Goal: Transaction & Acquisition: Purchase product/service

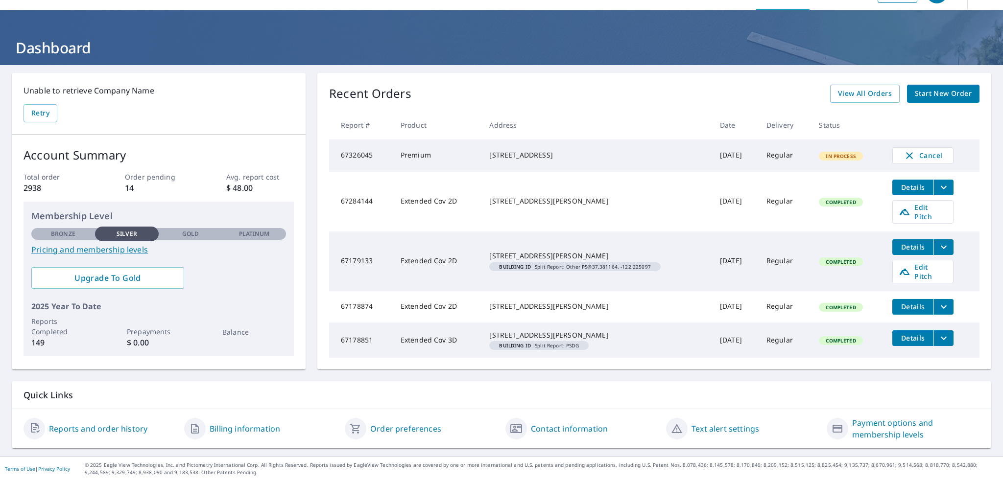
scroll to position [67, 0]
click at [840, 88] on span "View All Orders" at bounding box center [865, 94] width 54 height 12
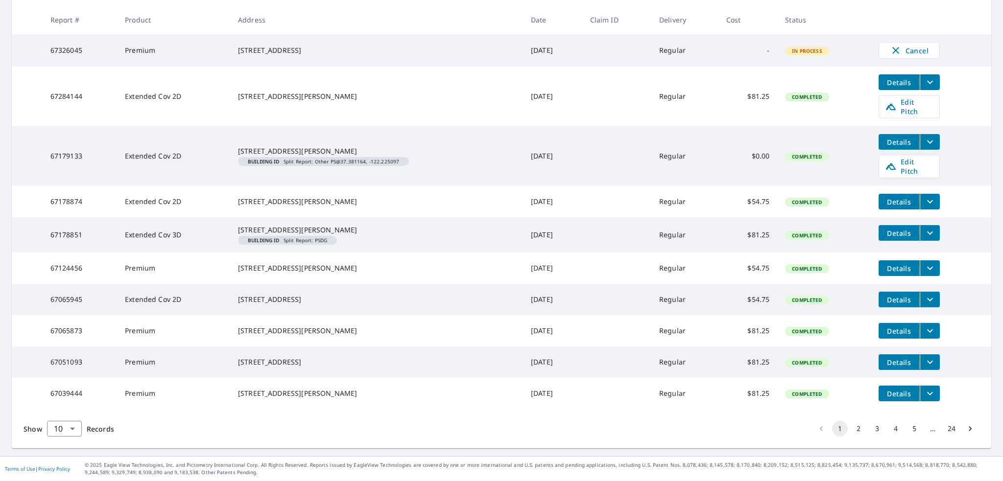
scroll to position [266, 0]
click at [851, 428] on button "2" at bounding box center [859, 429] width 16 height 16
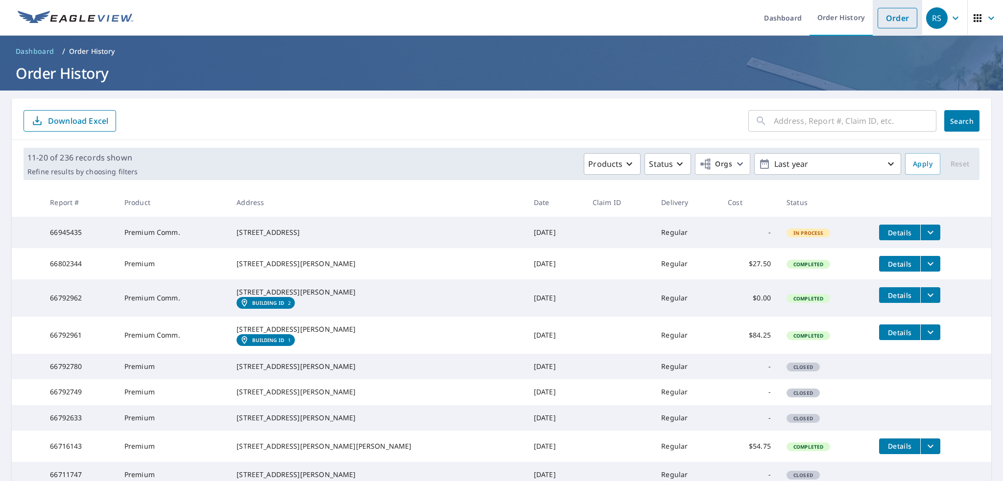
click at [882, 23] on link "Order" at bounding box center [898, 18] width 40 height 21
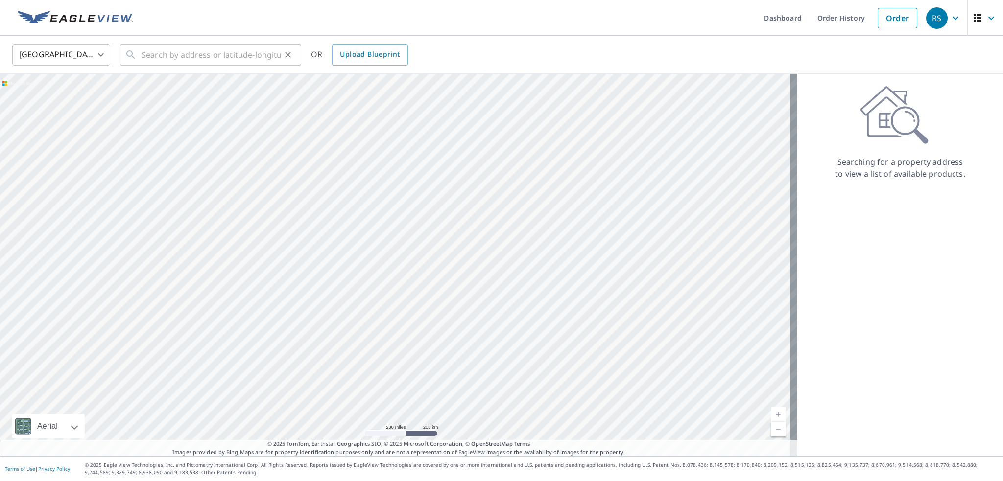
click at [141, 57] on div "​" at bounding box center [210, 55] width 181 height 22
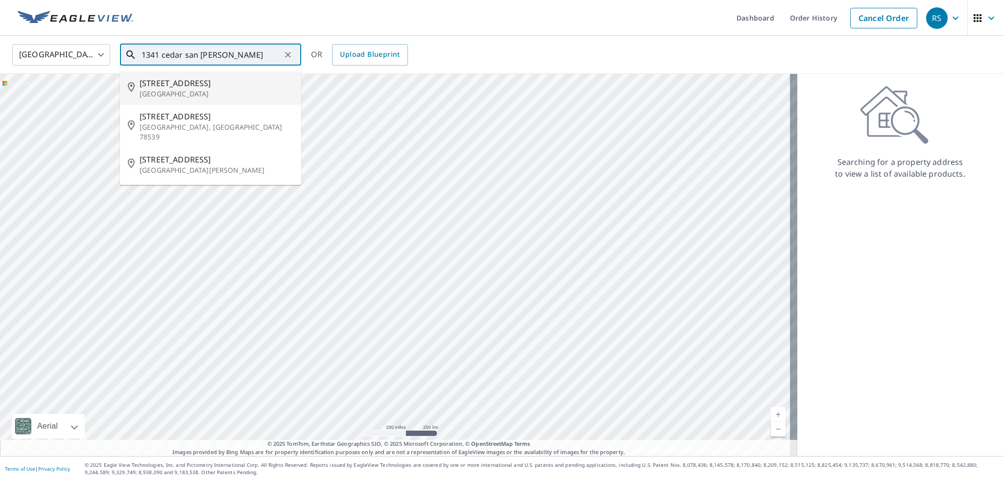
click at [158, 89] on span "[STREET_ADDRESS]" at bounding box center [217, 83] width 154 height 12
type input "[STREET_ADDRESS]"
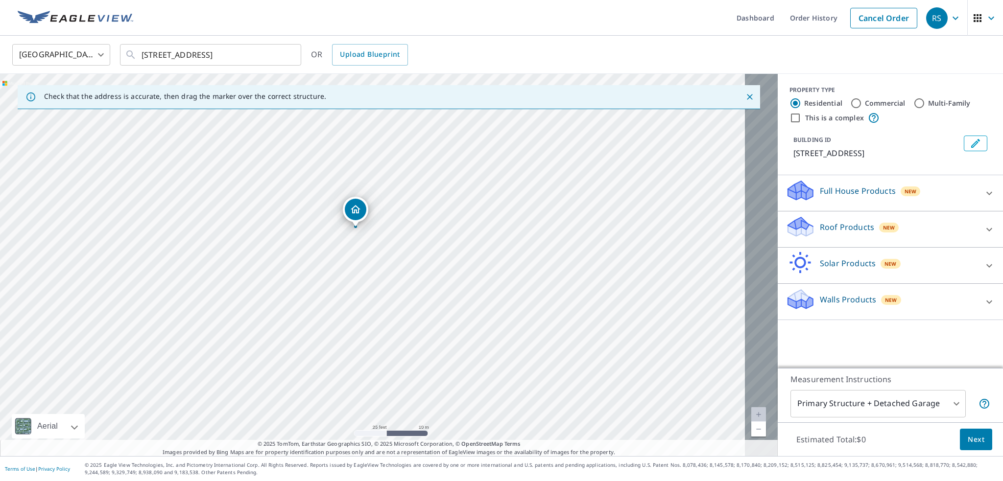
drag, startPoint x: 394, startPoint y: 253, endPoint x: 399, endPoint y: 220, distance: 32.8
click at [399, 220] on div "[STREET_ADDRESS]" at bounding box center [389, 265] width 778 height 382
click at [788, 230] on icon at bounding box center [799, 223] width 22 height 12
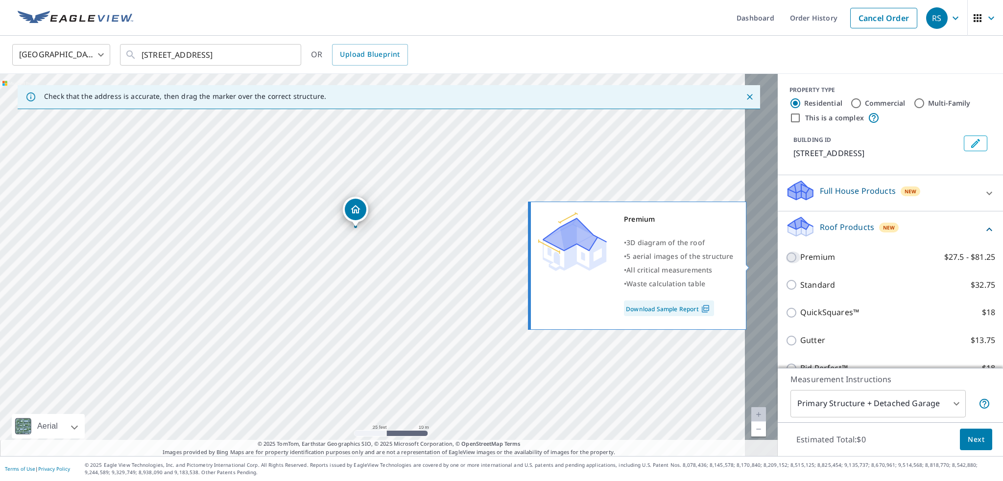
drag, startPoint x: 758, startPoint y: 264, endPoint x: 773, endPoint y: 273, distance: 17.1
click at [785, 263] on input "Premium $27.5 - $81.25" at bounding box center [792, 258] width 15 height 12
checkbox input "true"
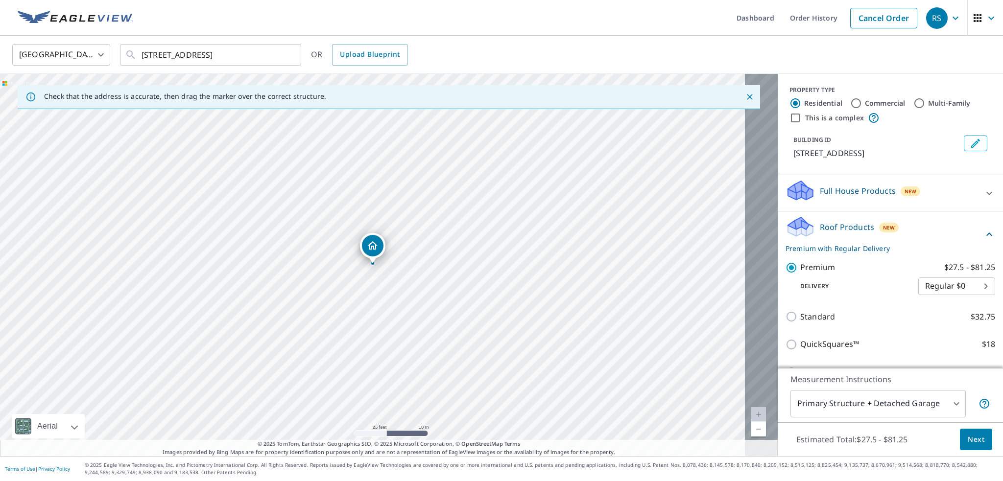
click at [968, 436] on span "Next" at bounding box center [976, 440] width 17 height 12
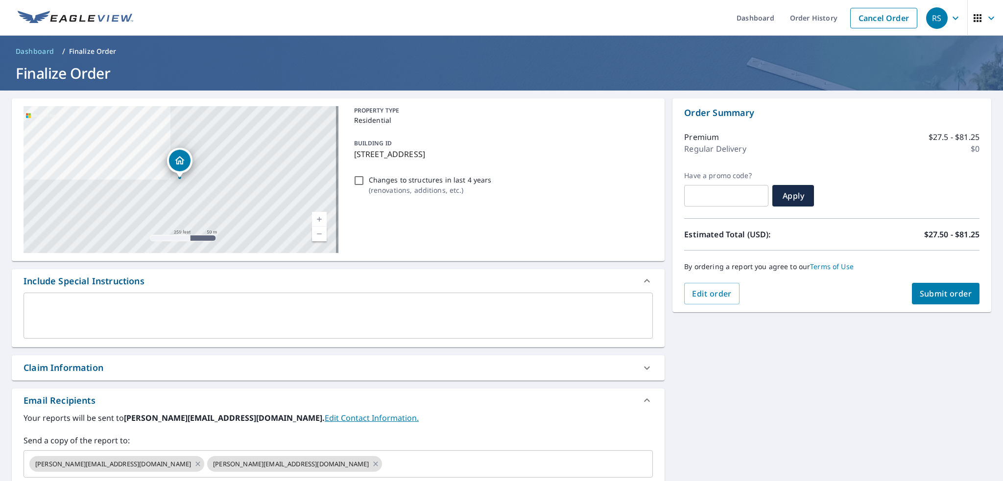
click at [955, 295] on span "Submit order" at bounding box center [946, 293] width 52 height 11
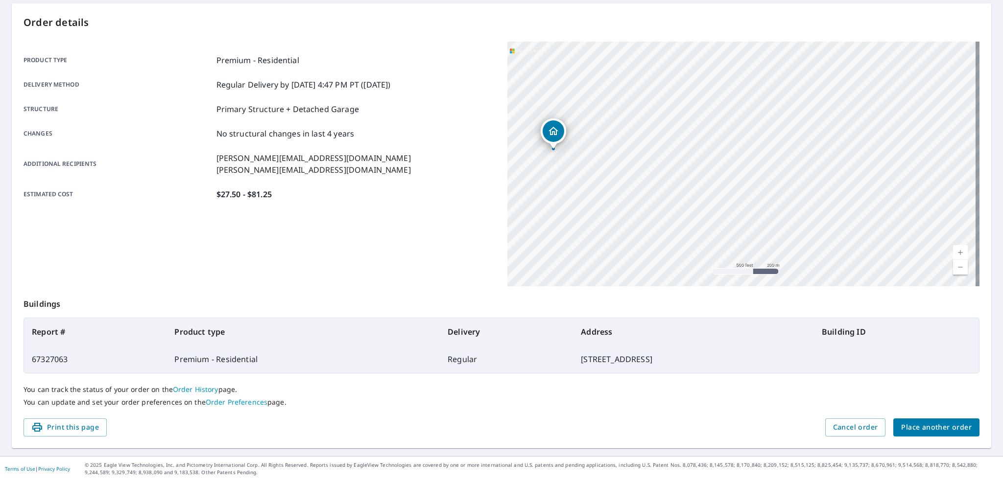
scroll to position [97, 0]
drag, startPoint x: 703, startPoint y: 49, endPoint x: 682, endPoint y: 112, distance: 66.1
click at [682, 120] on div "Order details Product type Premium - Residential Delivery method Regular Delive…" at bounding box center [501, 225] width 979 height 445
drag, startPoint x: 682, startPoint y: 112, endPoint x: 651, endPoint y: 191, distance: 85.8
click at [652, 215] on div "[STREET_ADDRESS]" at bounding box center [743, 164] width 472 height 245
